Goal: Task Accomplishment & Management: Manage account settings

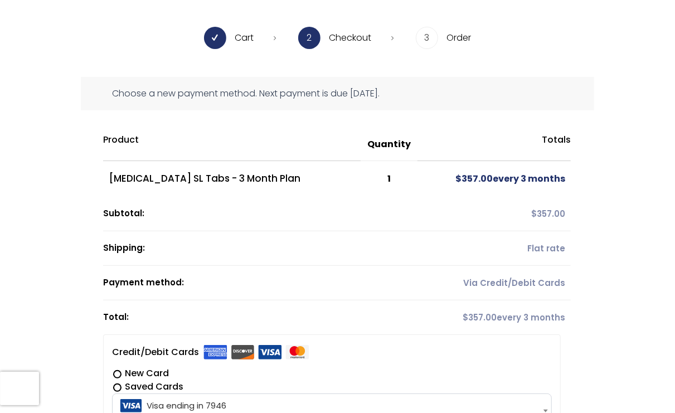
scroll to position [111, 0]
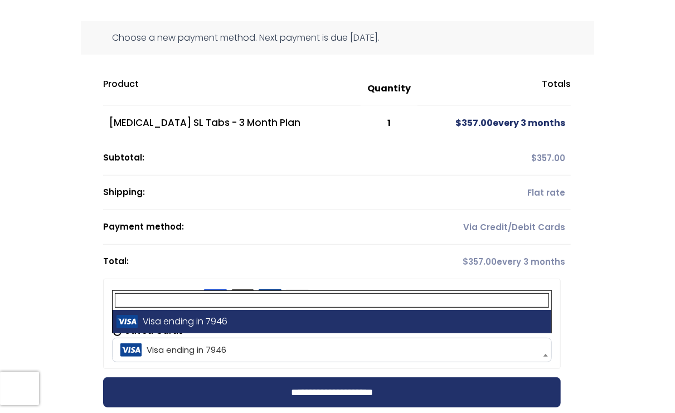
click at [544, 352] on span at bounding box center [545, 354] width 11 height 23
click at [527, 299] on input "text" at bounding box center [332, 300] width 434 height 14
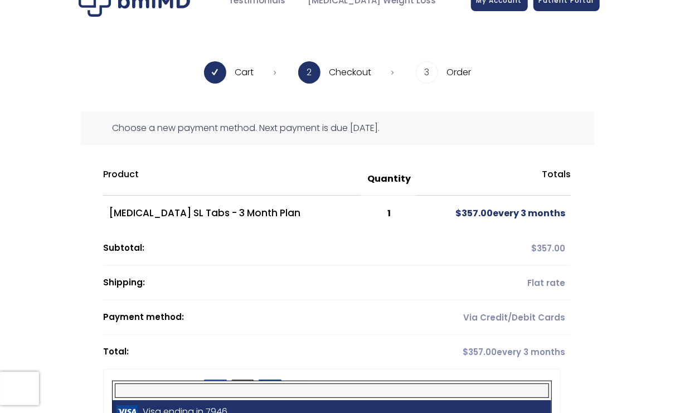
scroll to position [0, 0]
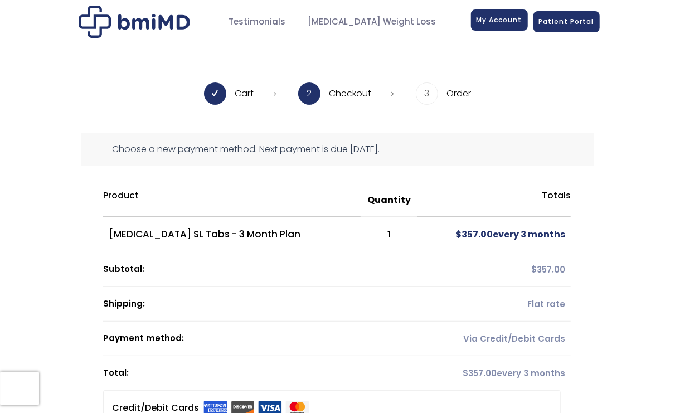
click at [513, 16] on span "My Account" at bounding box center [499, 19] width 46 height 9
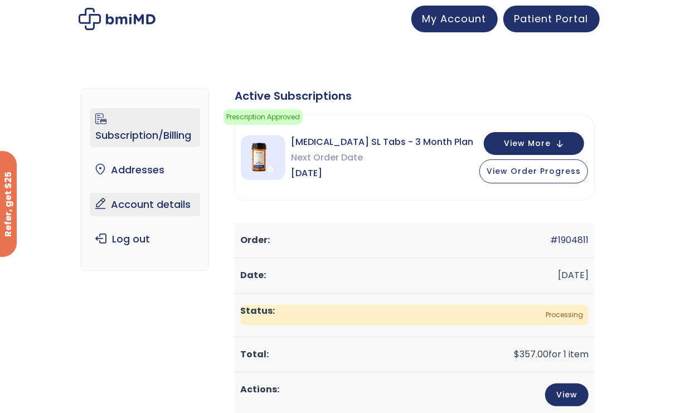
click at [176, 206] on link "Account details" at bounding box center [145, 204] width 110 height 23
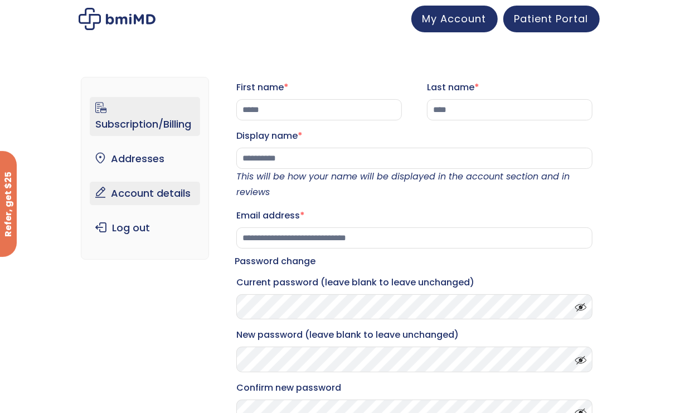
click at [141, 124] on link "Subscription/Billing" at bounding box center [145, 116] width 110 height 39
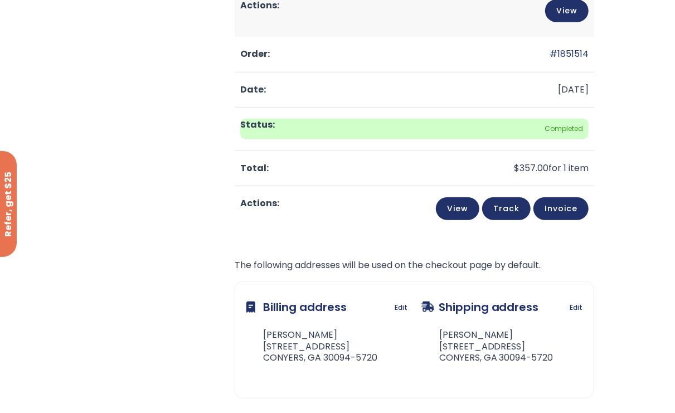
scroll to position [50, 0]
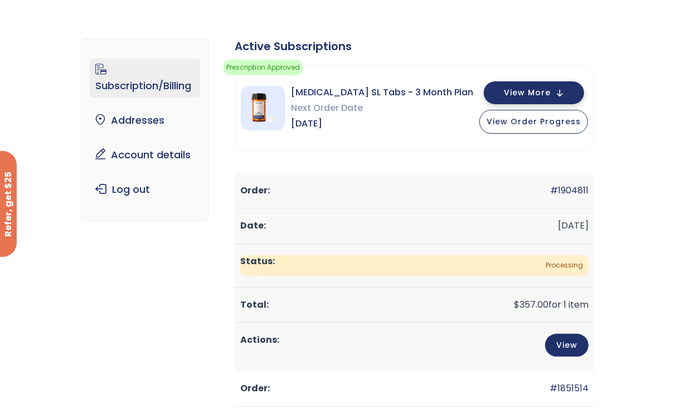
click at [528, 89] on span "View More" at bounding box center [527, 92] width 47 height 7
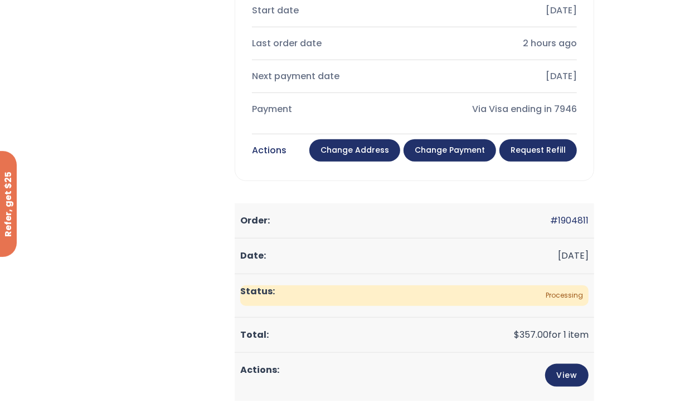
scroll to position [502, 0]
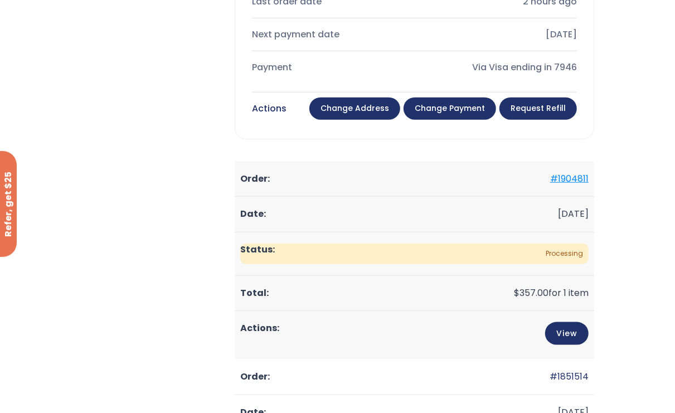
click at [563, 176] on link "#1904811" at bounding box center [569, 178] width 38 height 13
